Goal: Task Accomplishment & Management: Manage account settings

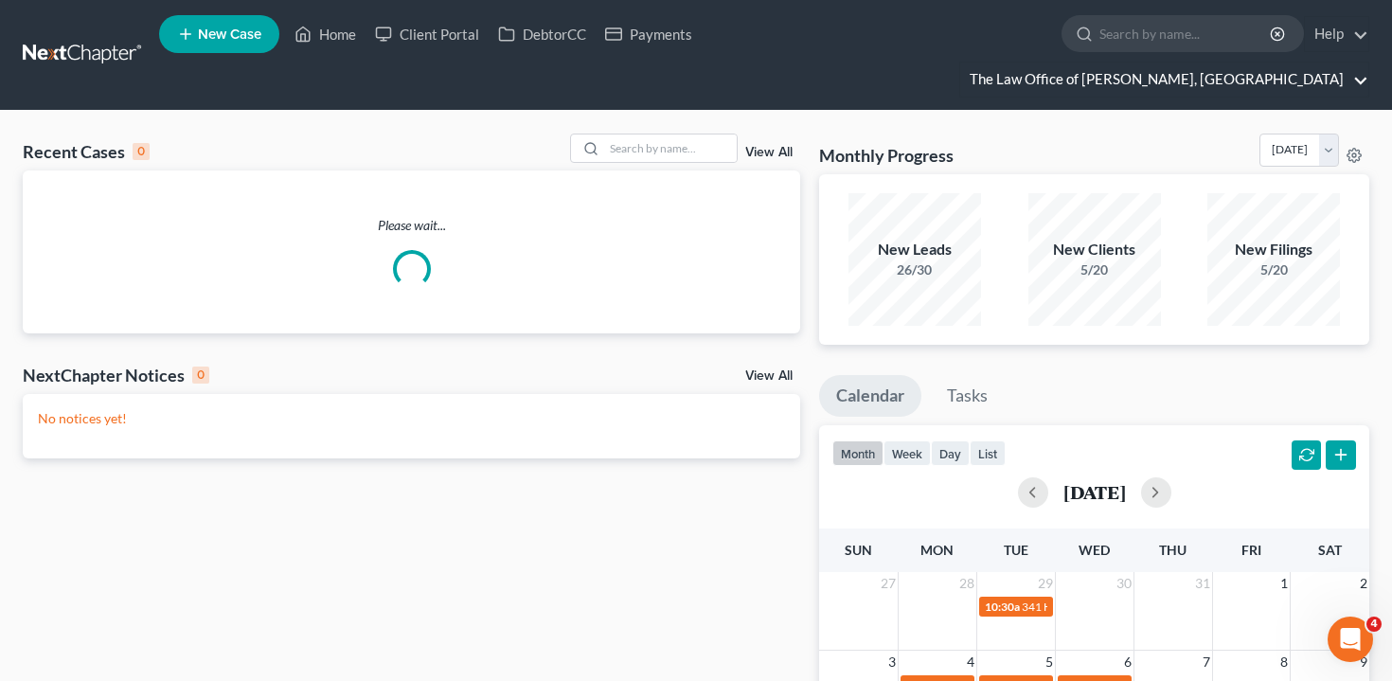
click at [1228, 62] on link "The Law Office of [PERSON_NAME], [GEOGRAPHIC_DATA]" at bounding box center [1164, 79] width 408 height 34
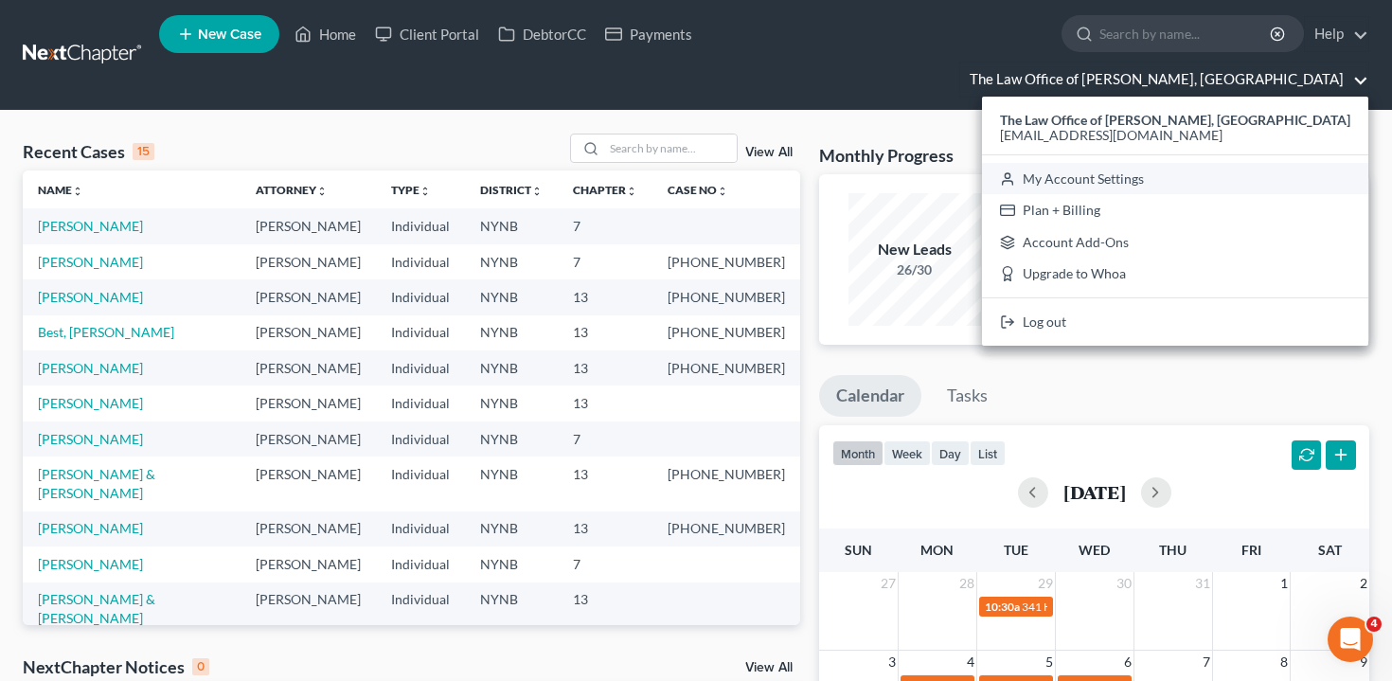
click at [1186, 163] on link "My Account Settings" at bounding box center [1175, 179] width 386 height 32
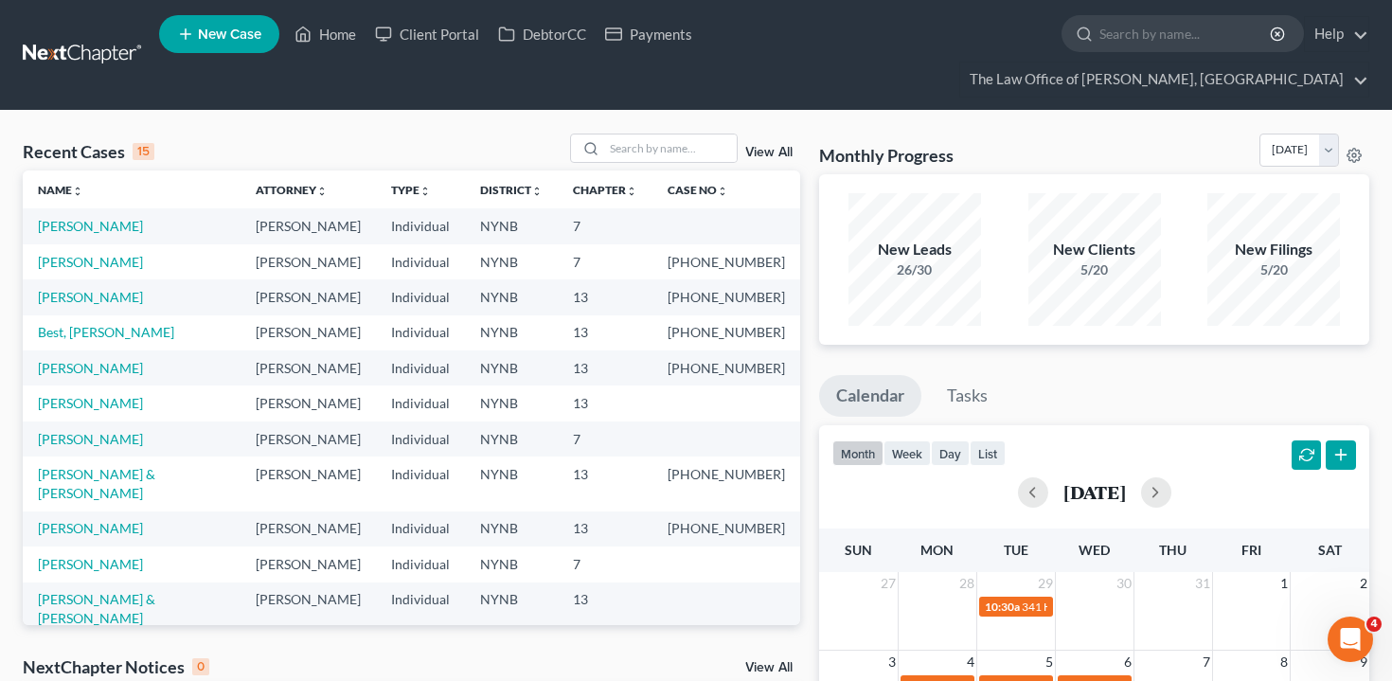
select select "24"
select select "35"
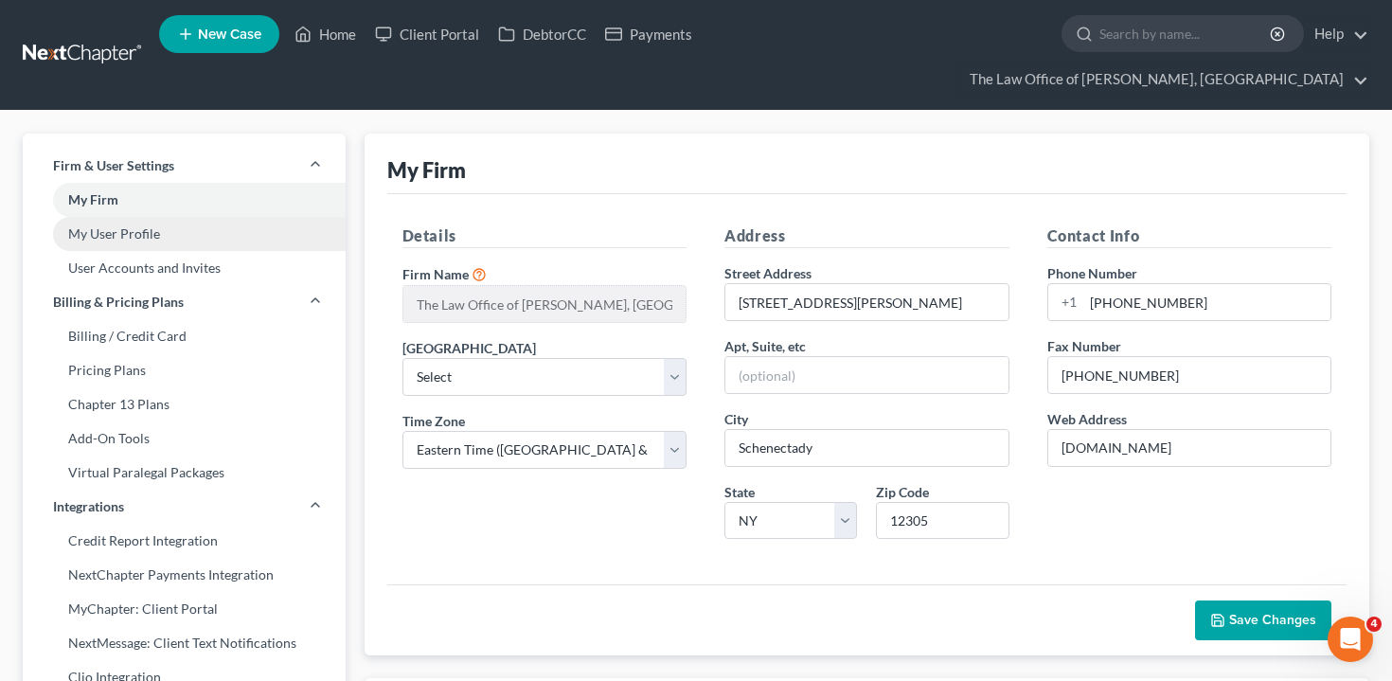
click at [230, 217] on link "My User Profile" at bounding box center [184, 234] width 323 height 34
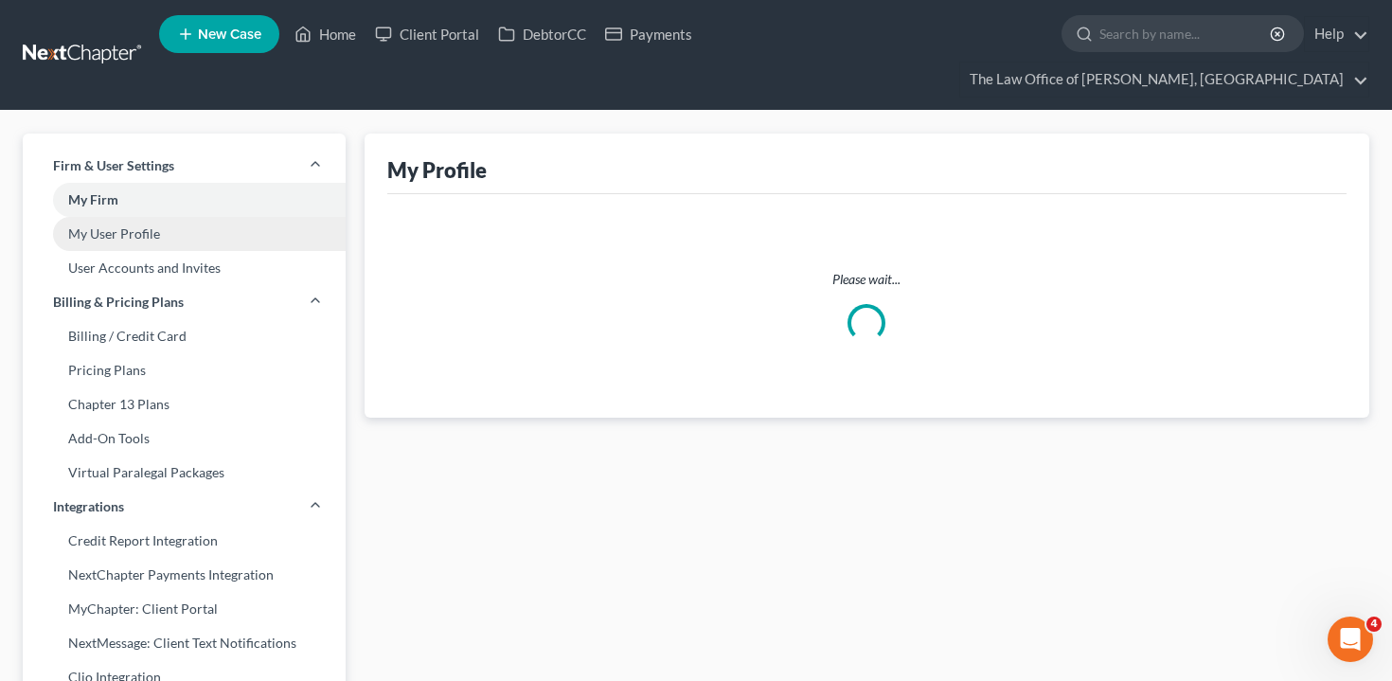
select select "35"
select select "paralegal"
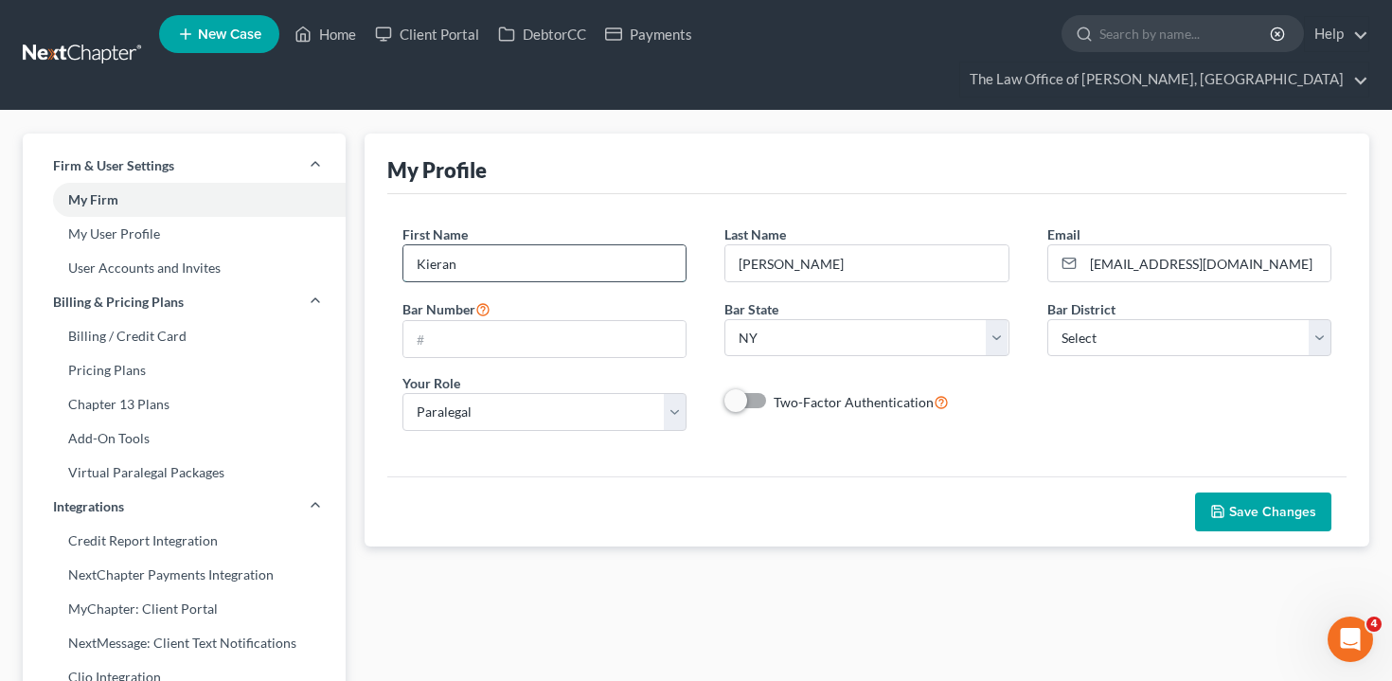
click at [525, 245] on input "Kieran" at bounding box center [544, 263] width 283 height 36
type input "[PERSON_NAME]"
drag, startPoint x: 800, startPoint y: 233, endPoint x: 629, endPoint y: 232, distance: 171.4
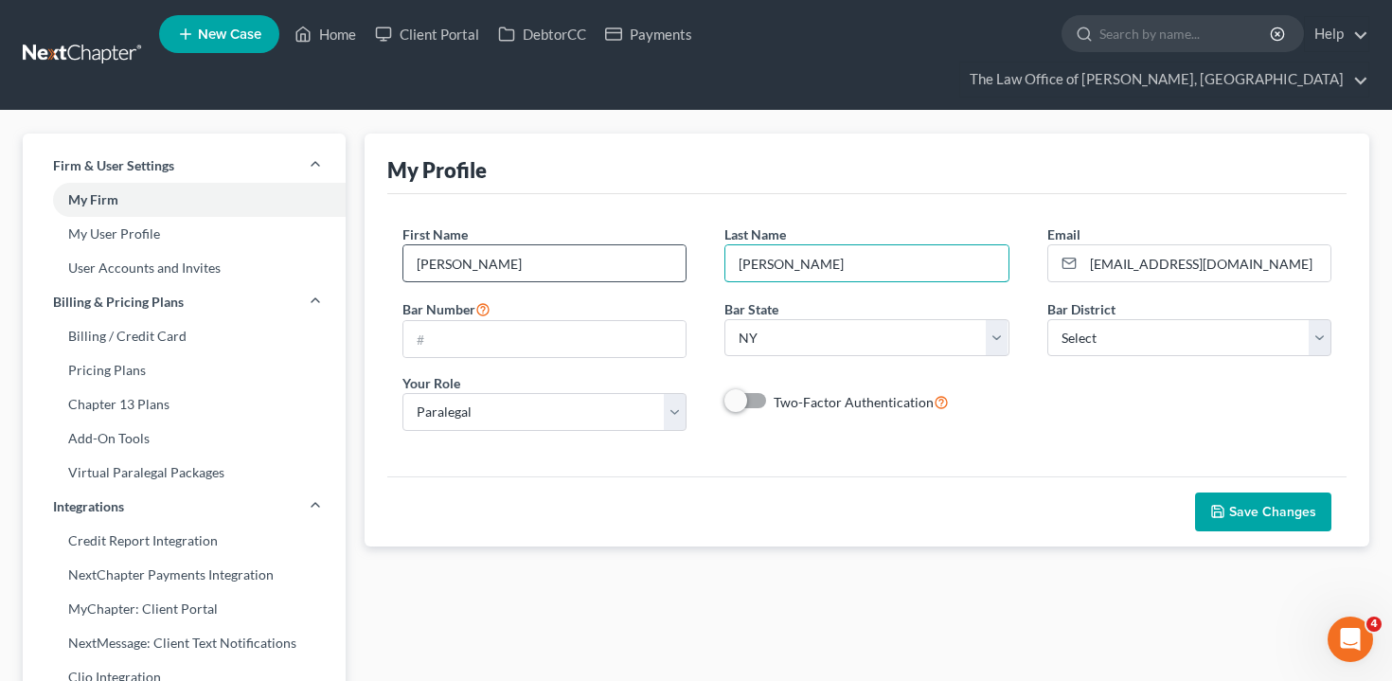
click at [629, 232] on div "First Name * [PERSON_NAME] Last Name * [PERSON_NAME] Email * [EMAIL_ADDRESS][DO…" at bounding box center [867, 334] width 968 height 221
type input "[PERSON_NAME]"
click at [997, 415] on div "First Name * [PERSON_NAME] Last Name * [PERSON_NAME] Email * [EMAIL_ADDRESS][DO…" at bounding box center [867, 334] width 960 height 281
click at [1239, 504] on span "Save Changes" at bounding box center [1272, 512] width 87 height 16
